Goal: Navigation & Orientation: Go to known website

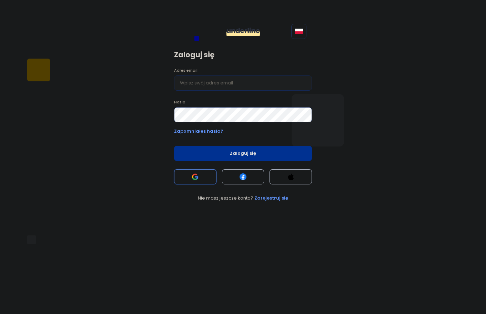
click at [189, 173] on button at bounding box center [195, 176] width 42 height 15
